Goal: Navigation & Orientation: Find specific page/section

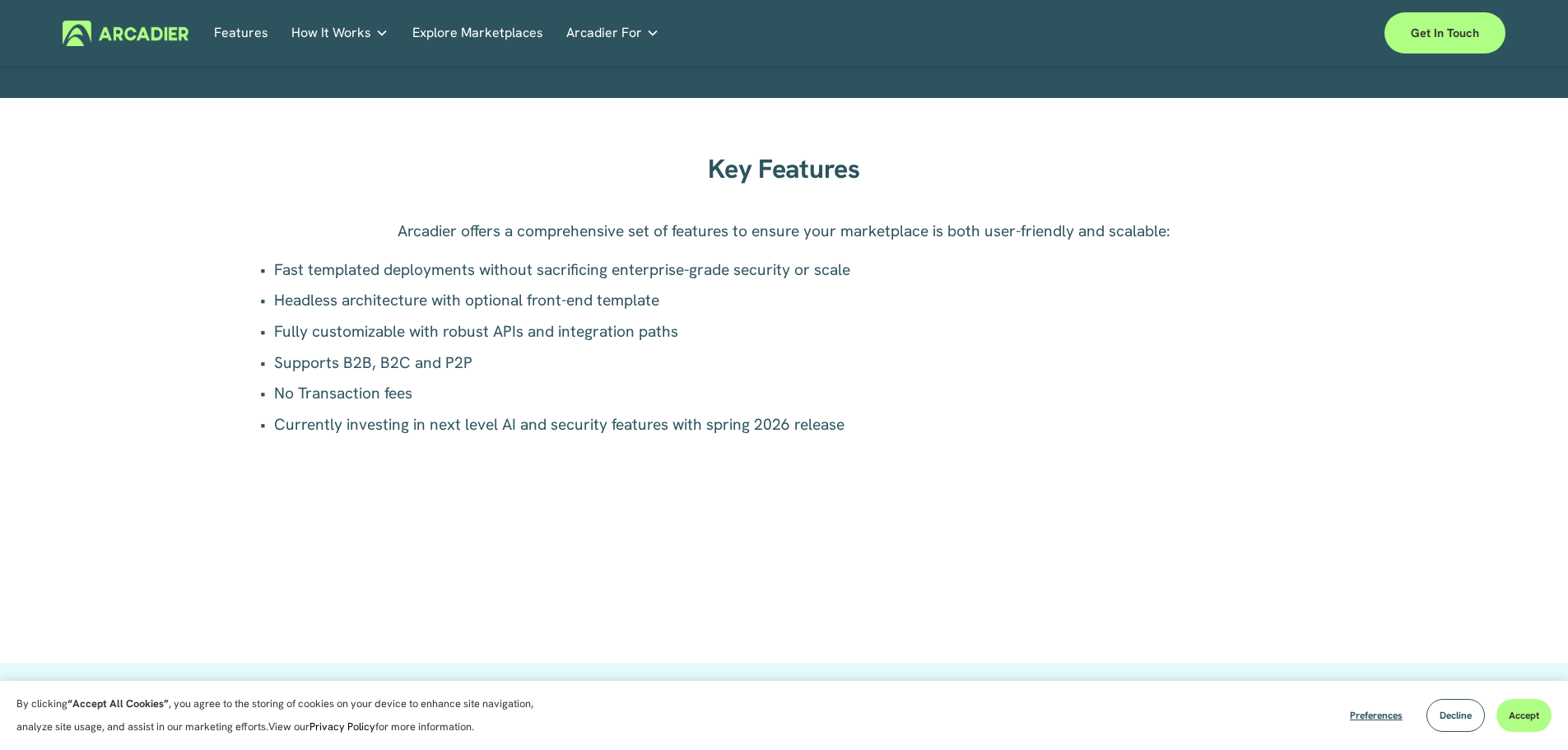
scroll to position [659, 0]
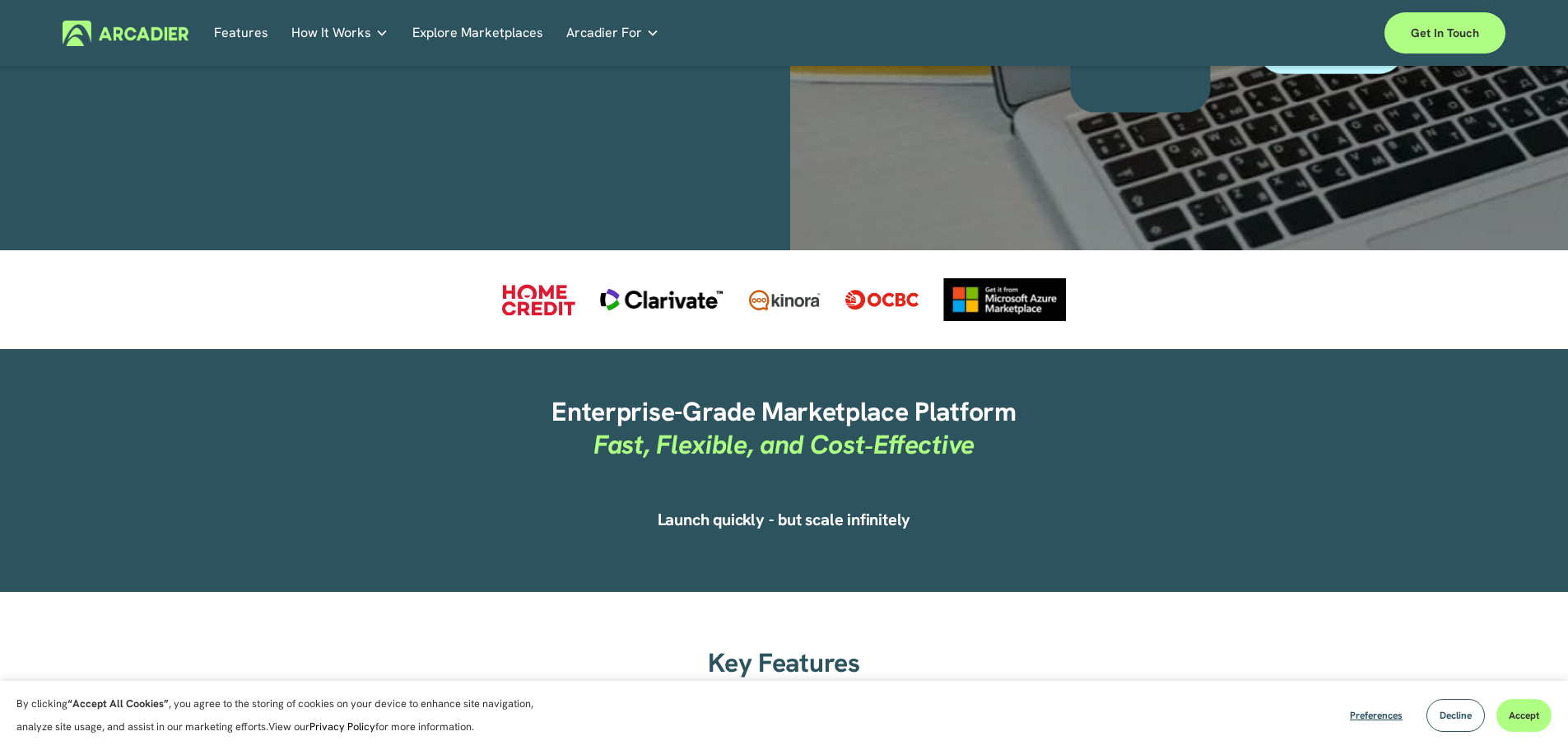
click at [462, 25] on link "Explore Marketplaces" at bounding box center [477, 34] width 131 height 26
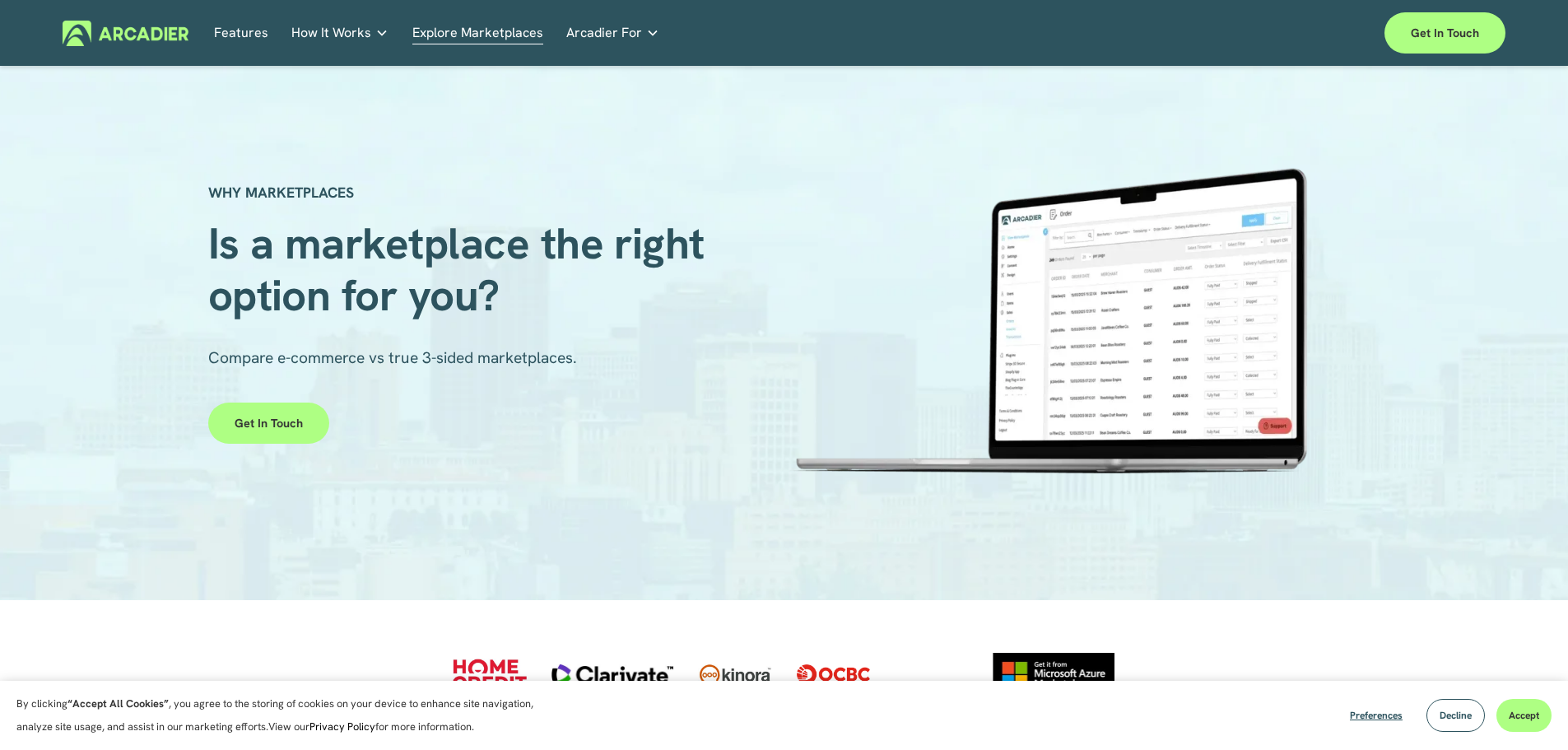
click at [160, 29] on img at bounding box center [126, 34] width 126 height 26
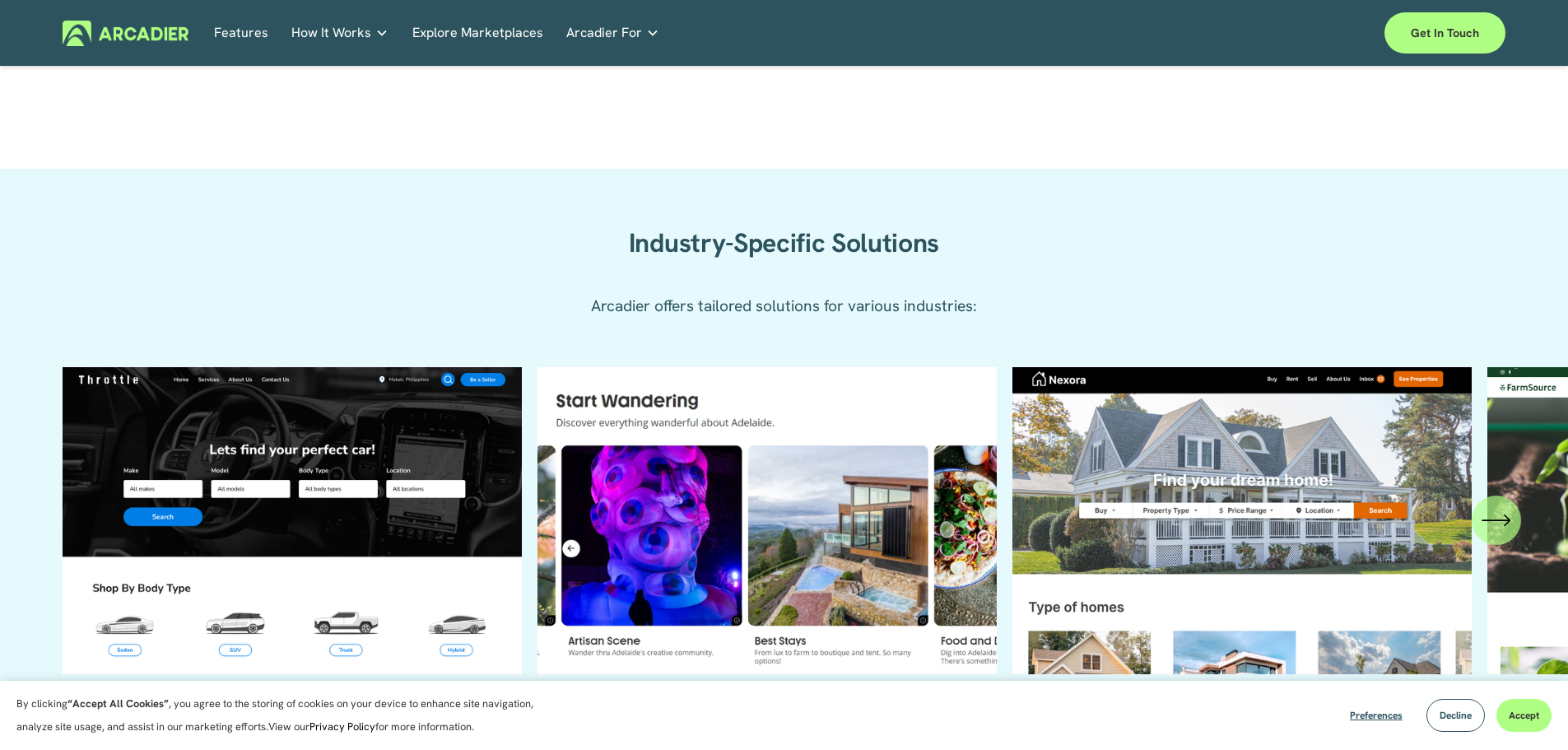
scroll to position [1892, 0]
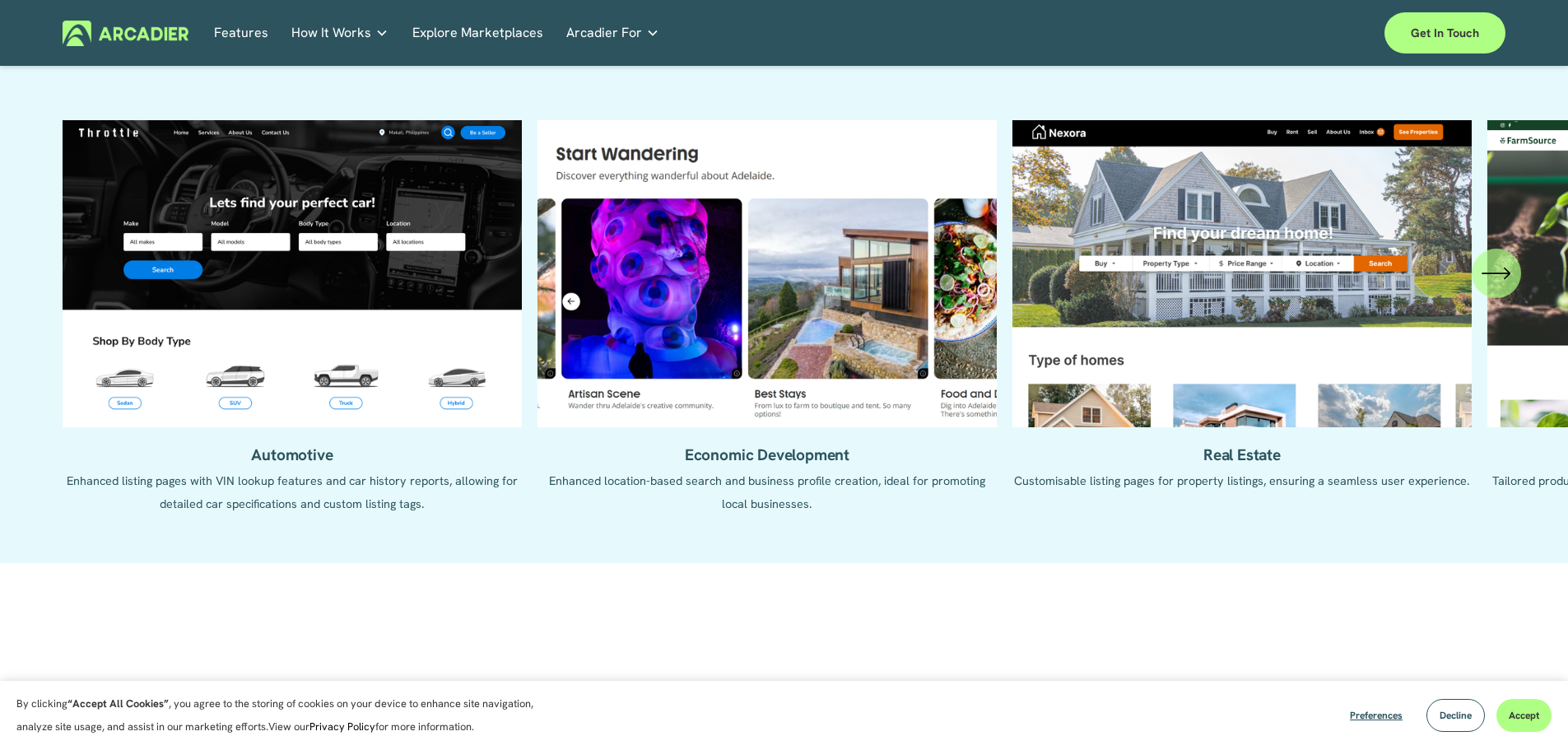
click at [343, 349] on ul "Automotive Enhanced listing pages with VIN lookup features and car history repo…" at bounding box center [784, 329] width 1443 height 419
click at [348, 233] on ul "Automotive Enhanced listing pages with VIN lookup features and car history repo…" at bounding box center [784, 329] width 1443 height 419
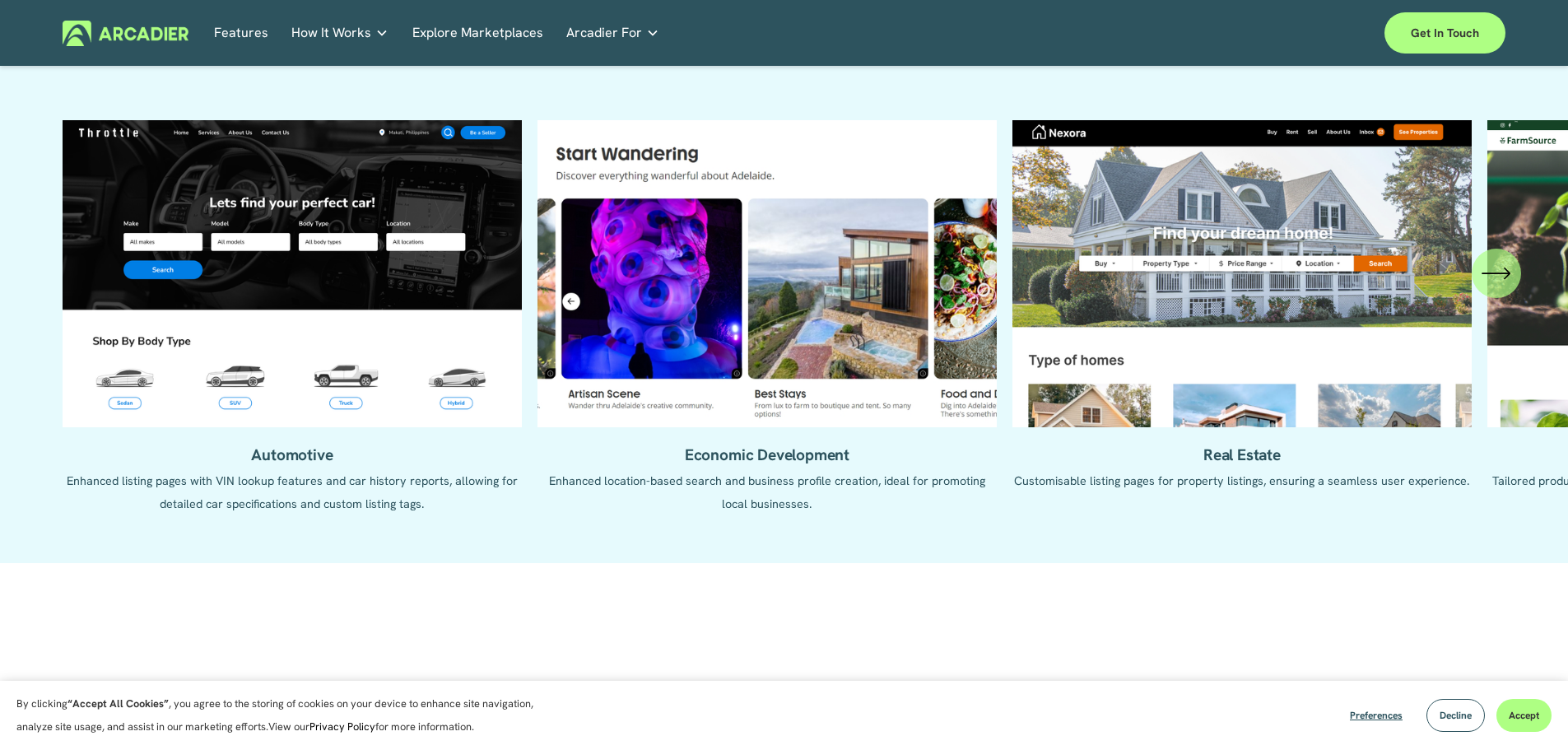
drag, startPoint x: 348, startPoint y: 233, endPoint x: 780, endPoint y: 204, distance: 433.0
click at [780, 204] on ul "Automotive Enhanced listing pages with VIN lookup features and car history repo…" at bounding box center [784, 329] width 1443 height 419
click at [779, 203] on ul "Automotive Enhanced listing pages with VIN lookup features and car history repo…" at bounding box center [784, 329] width 1443 height 419
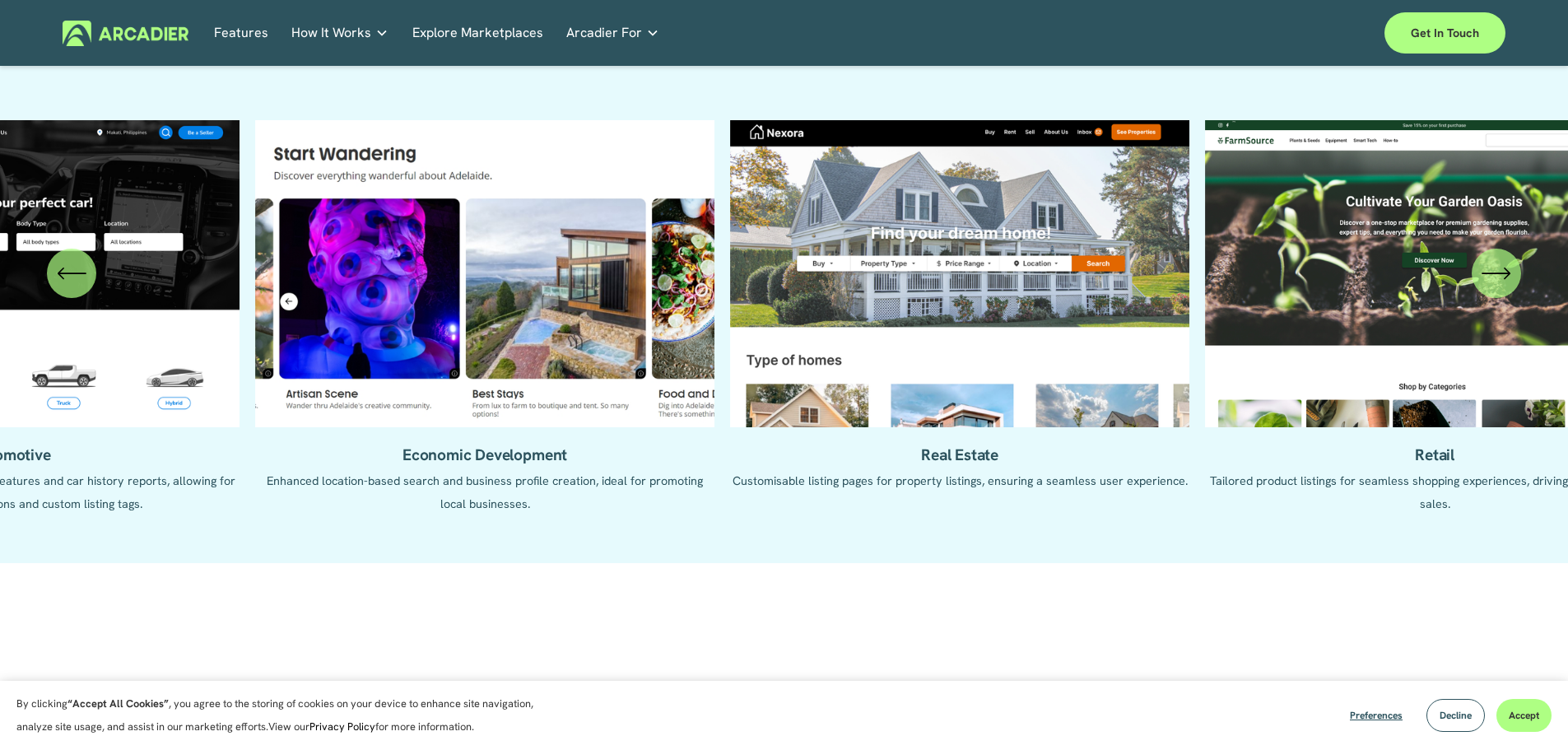
drag, startPoint x: 1188, startPoint y: 235, endPoint x: 862, endPoint y: 315, distance: 335.7
click at [862, 315] on ul "Automotive Enhanced listing pages with VIN lookup features and car history repo…" at bounding box center [784, 329] width 1443 height 419
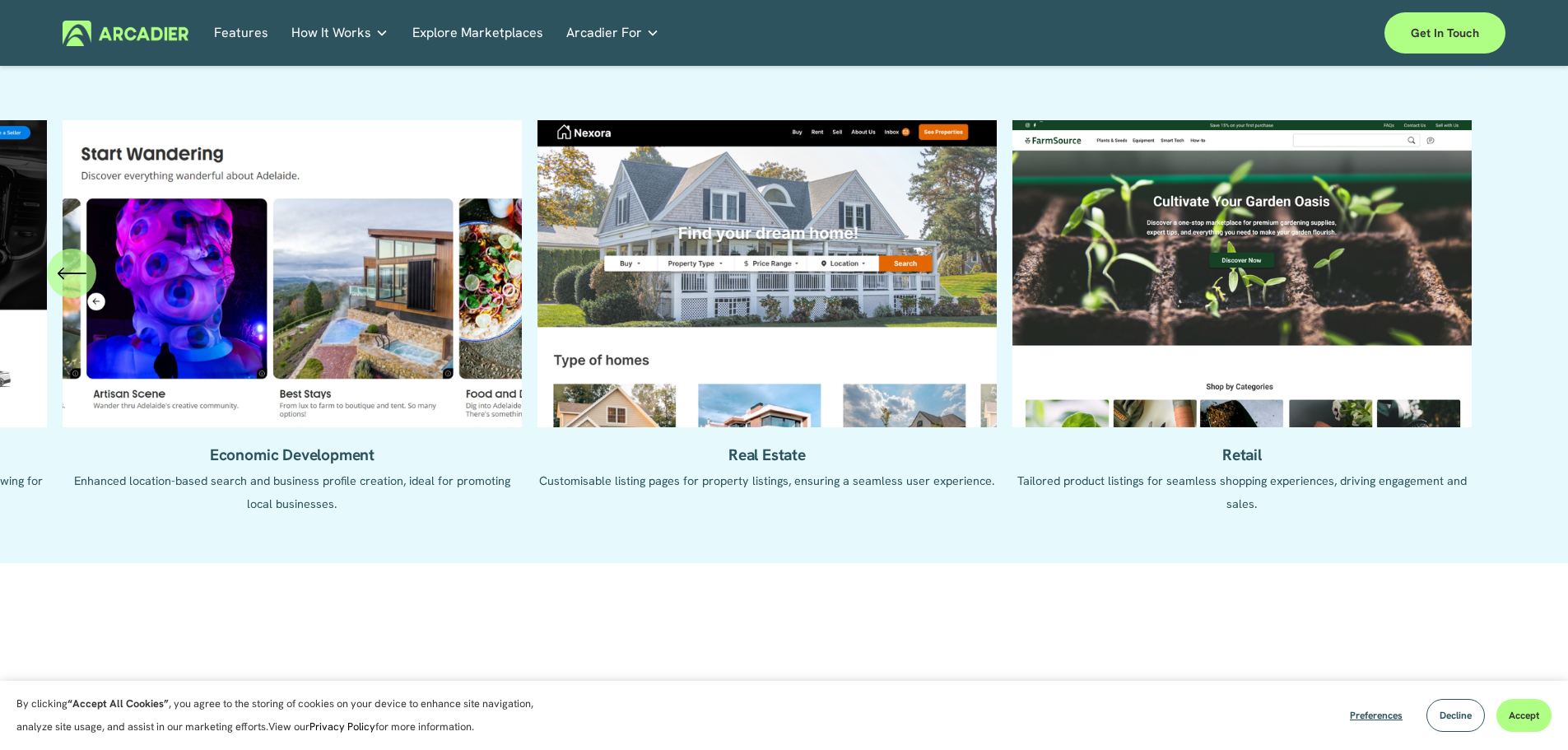
drag, startPoint x: 821, startPoint y: 322, endPoint x: 1191, endPoint y: 333, distance: 370.2
click at [1208, 333] on ul "Automotive Enhanced listing pages with VIN lookup features and car history repo…" at bounding box center [784, 329] width 1443 height 419
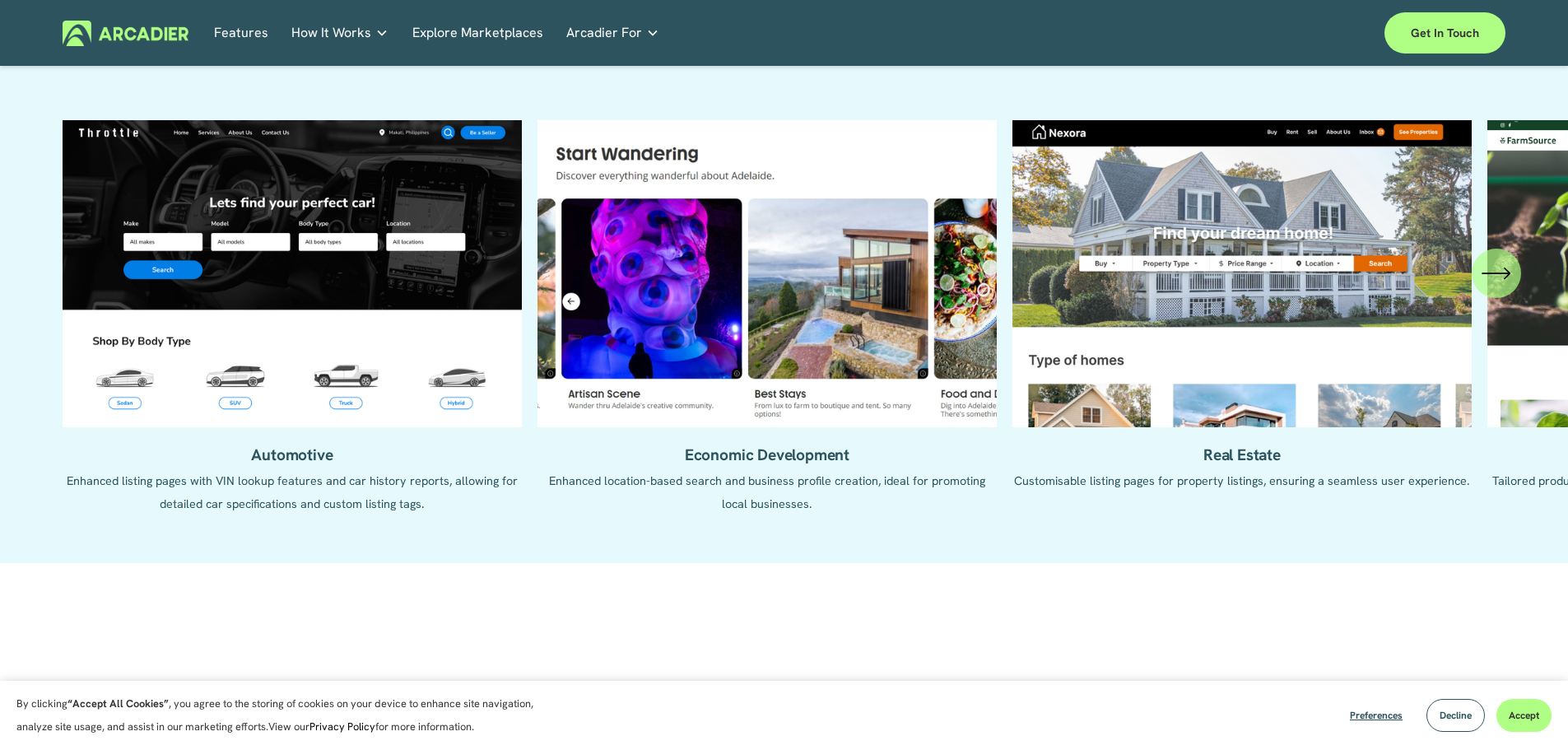
click at [298, 458] on ul "Automotive Enhanced listing pages with VIN lookup features and car history repo…" at bounding box center [784, 329] width 1443 height 419
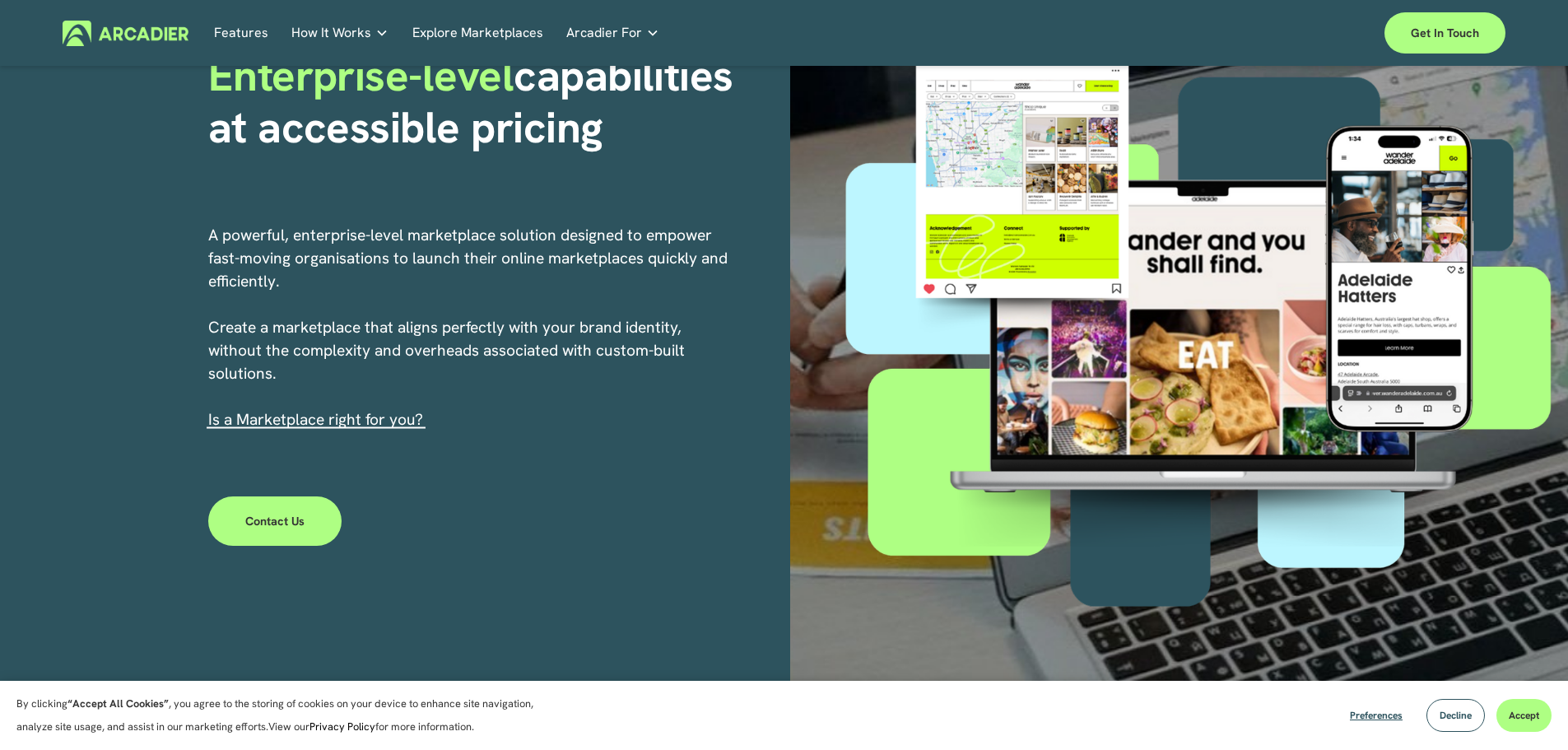
scroll to position [0, 0]
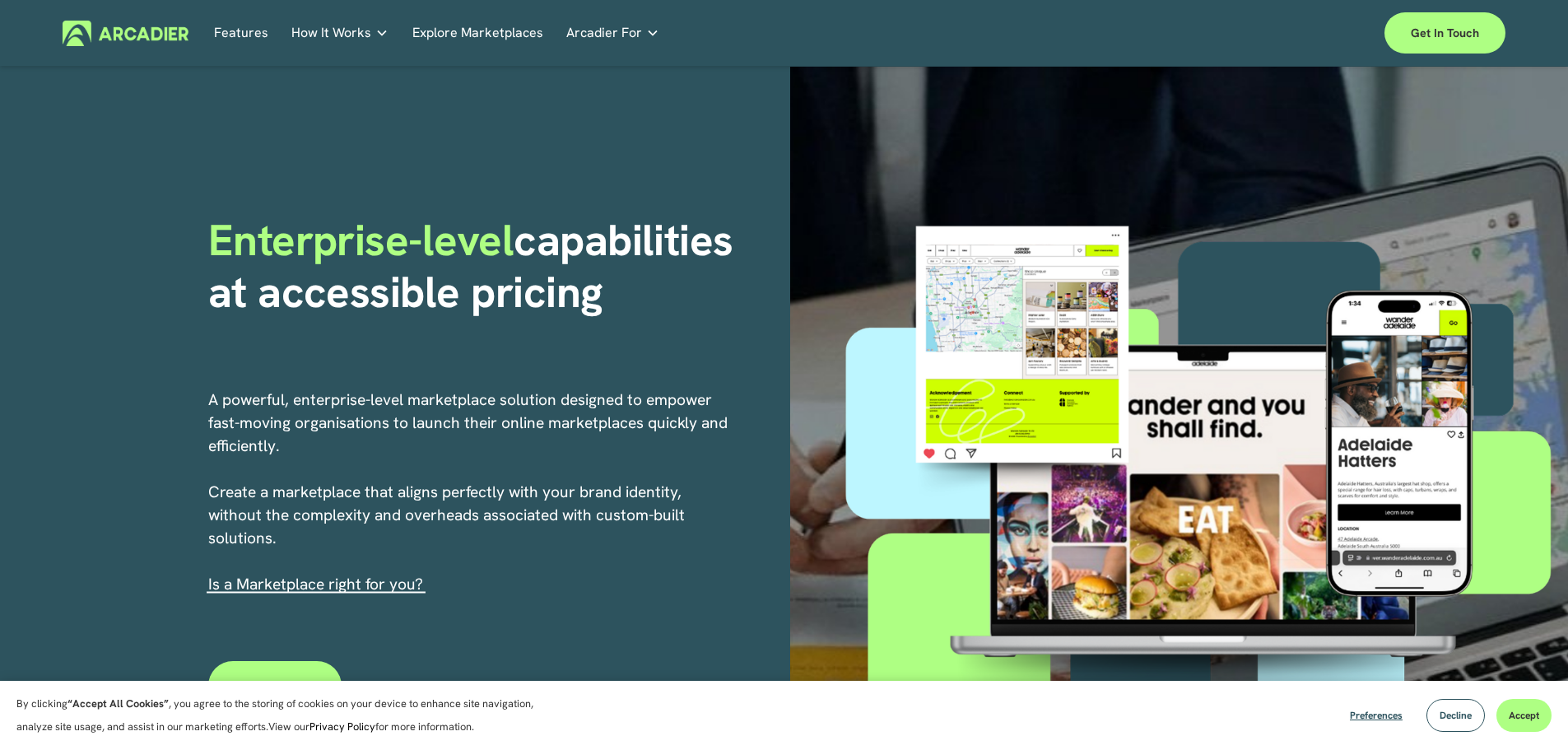
click at [483, 29] on link "Explore Marketplaces" at bounding box center [477, 34] width 131 height 26
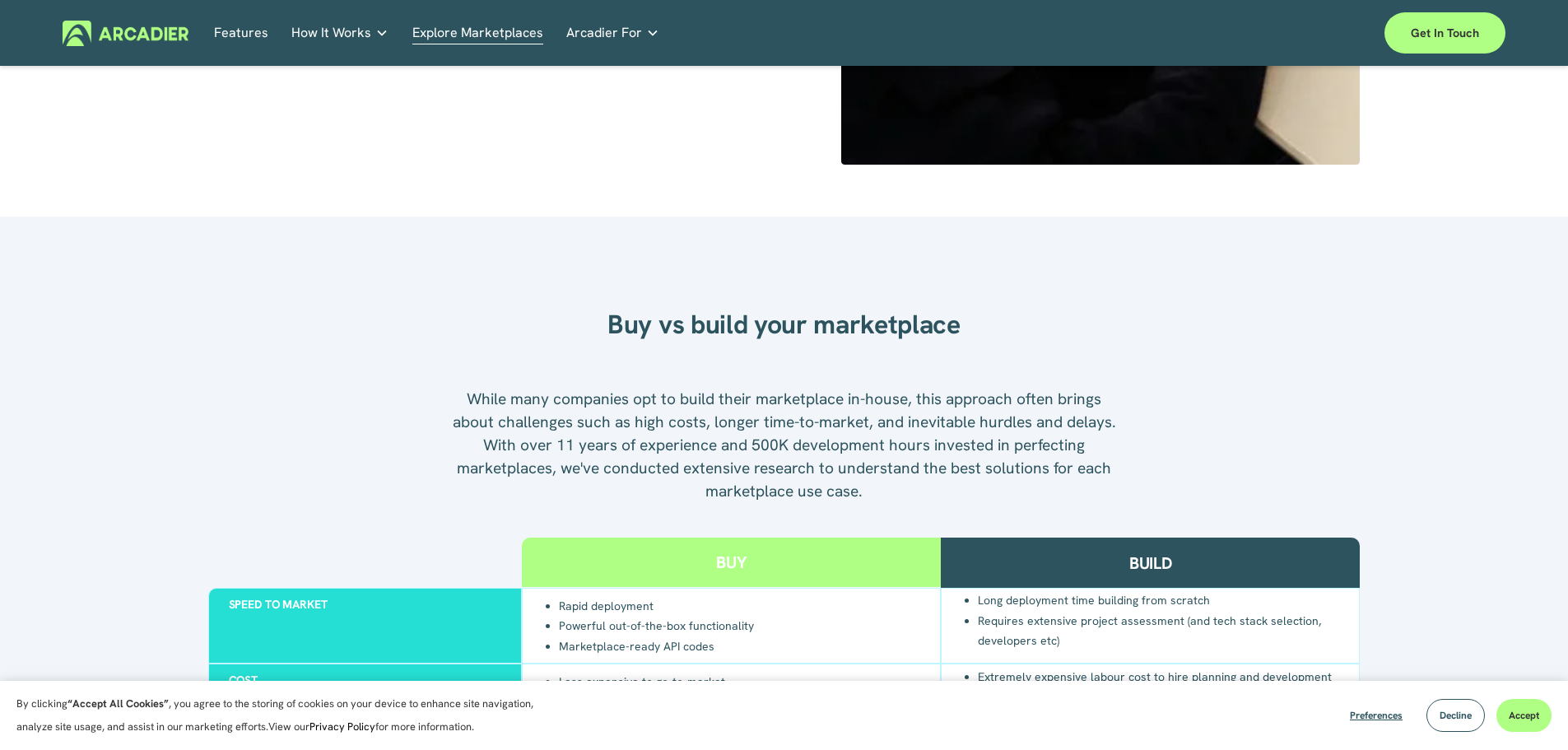
scroll to position [1728, 0]
